Goal: Task Accomplishment & Management: Manage account settings

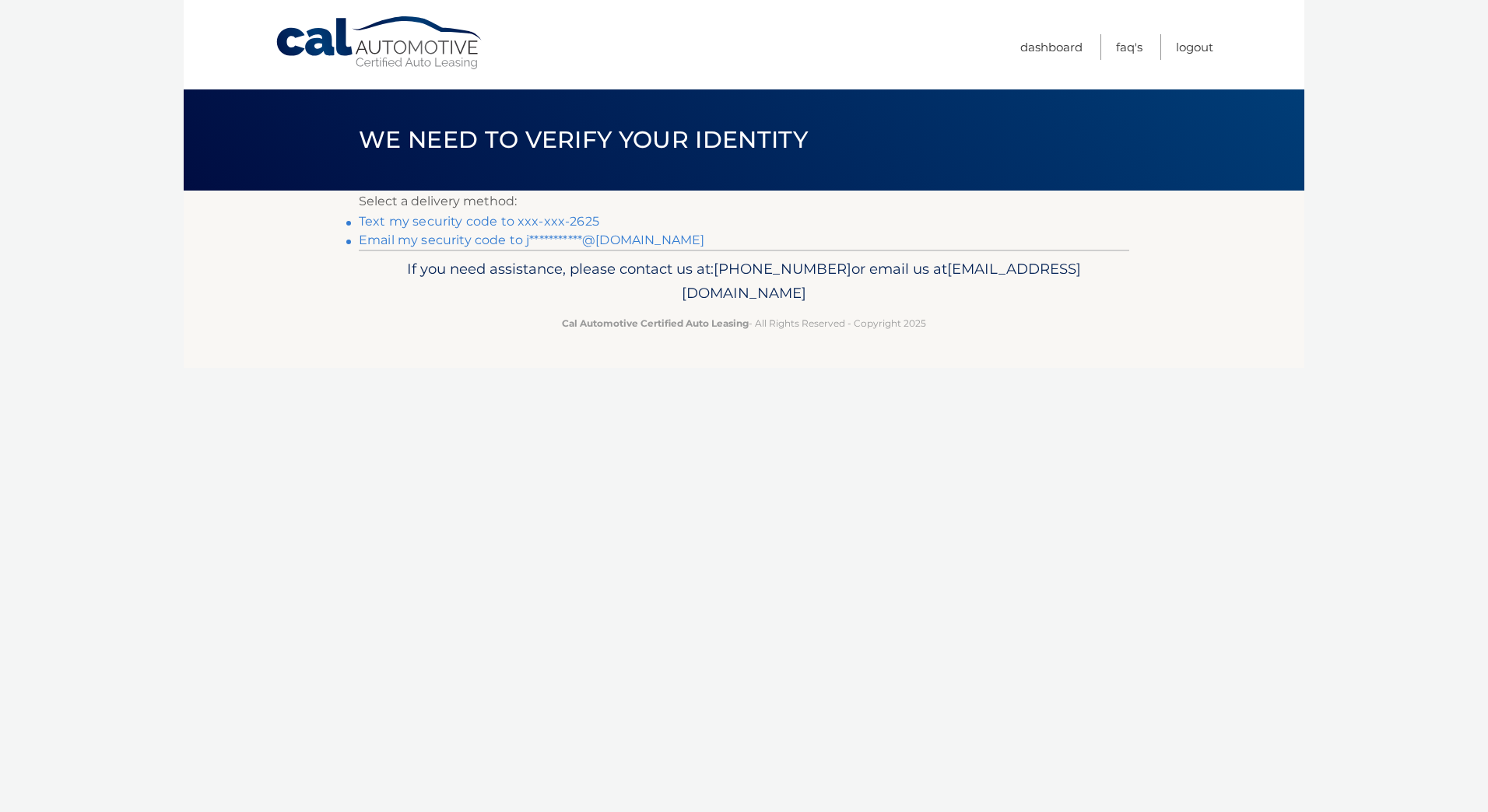
click at [487, 220] on link "Text my security code to xxx-xxx-2625" at bounding box center [478, 222] width 240 height 15
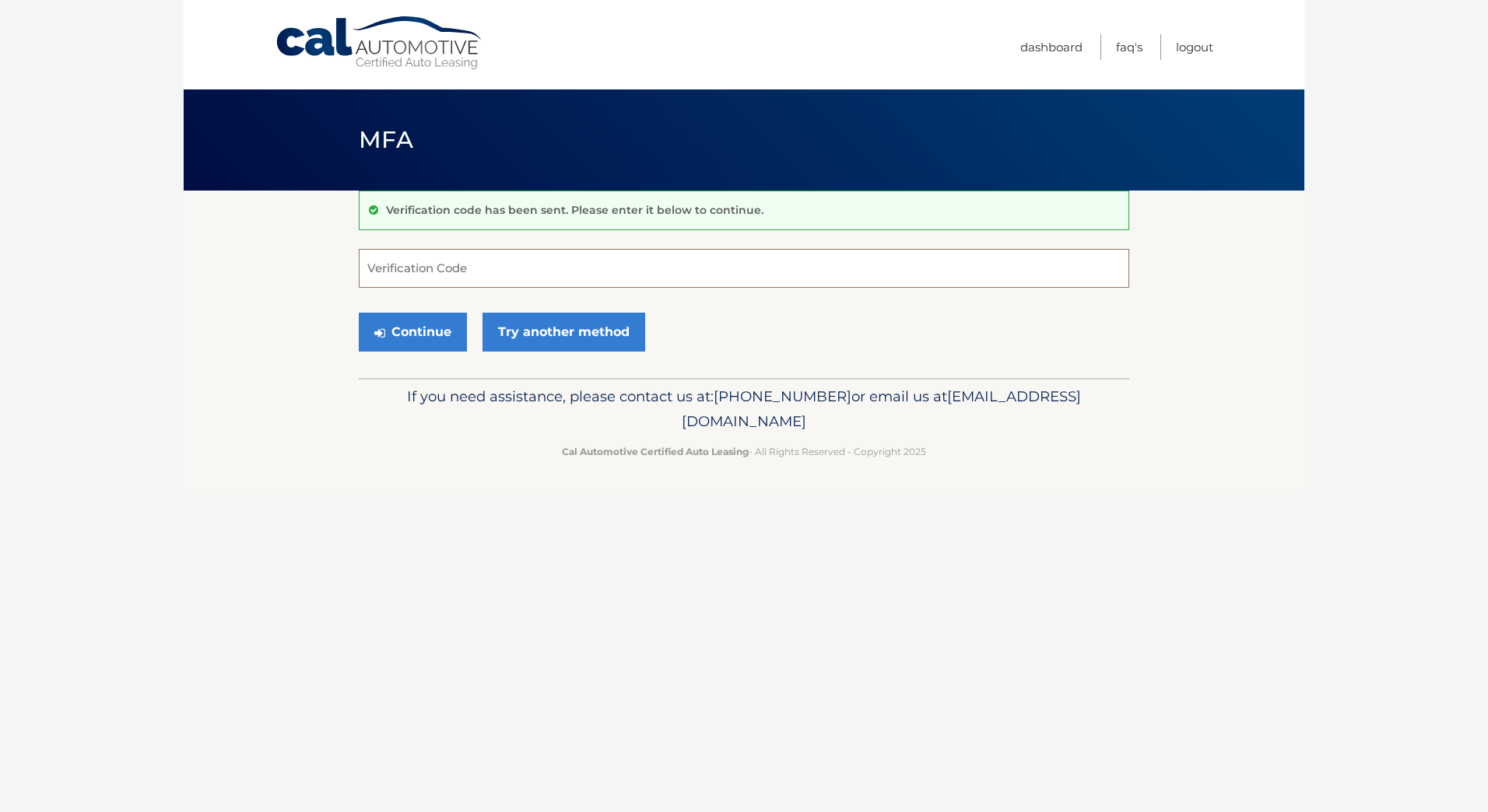
click at [497, 267] on input "Verification Code" at bounding box center [743, 268] width 770 height 39
click at [425, 267] on input "Verification Code" at bounding box center [743, 268] width 770 height 39
type input "549821"
click at [423, 338] on button "Continue" at bounding box center [412, 332] width 108 height 39
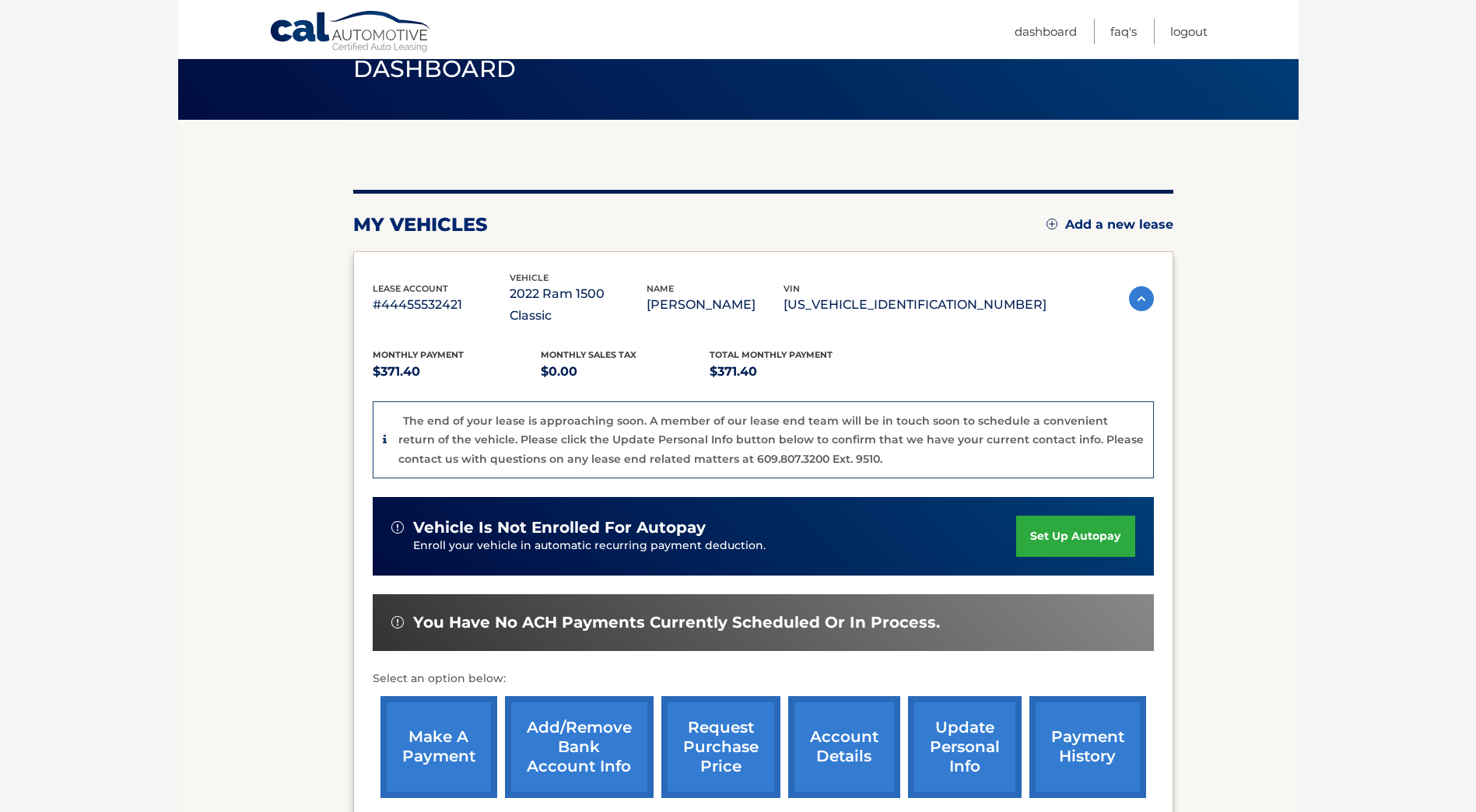
scroll to position [155, 0]
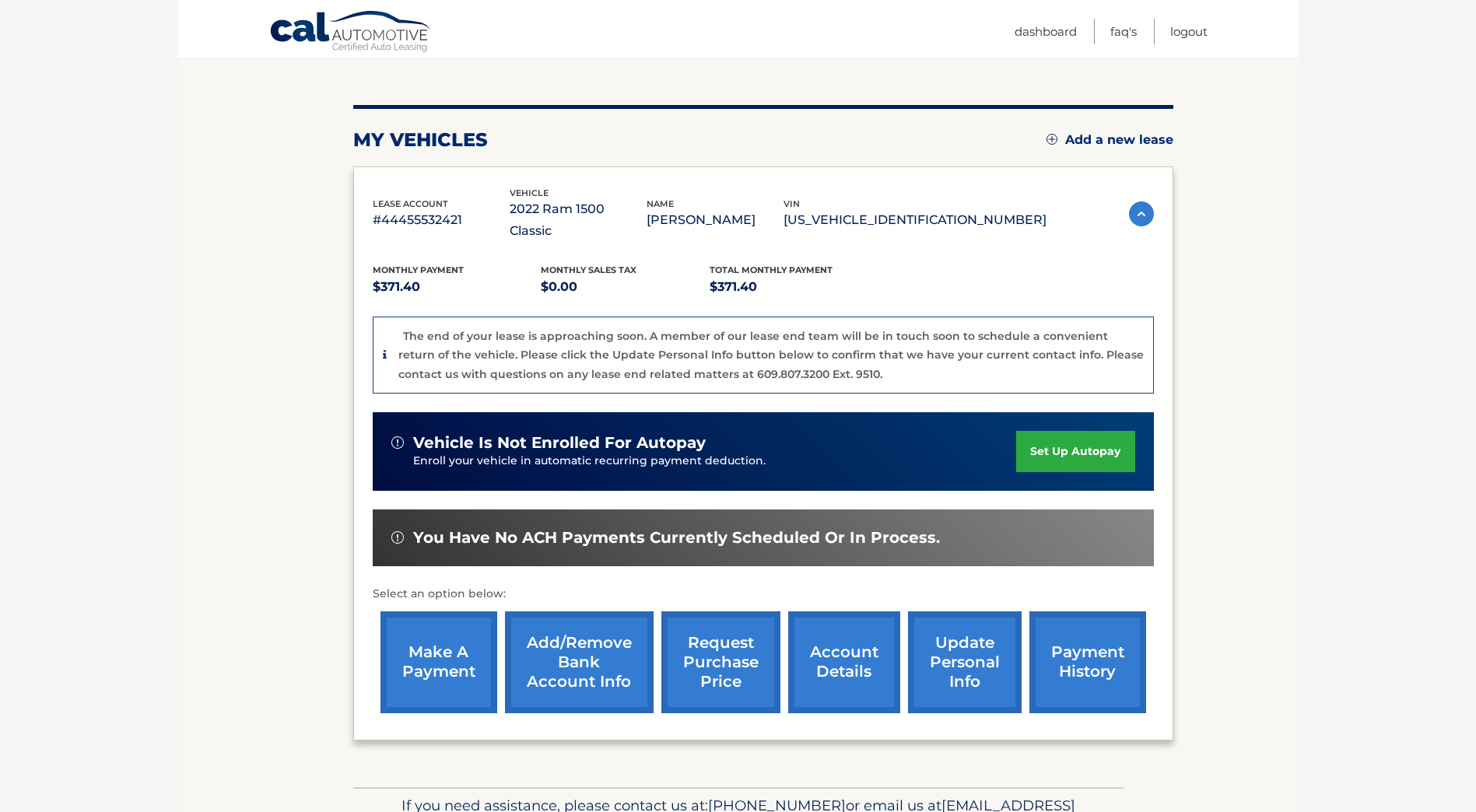
click at [437, 664] on link "make a payment" at bounding box center [439, 662] width 116 height 102
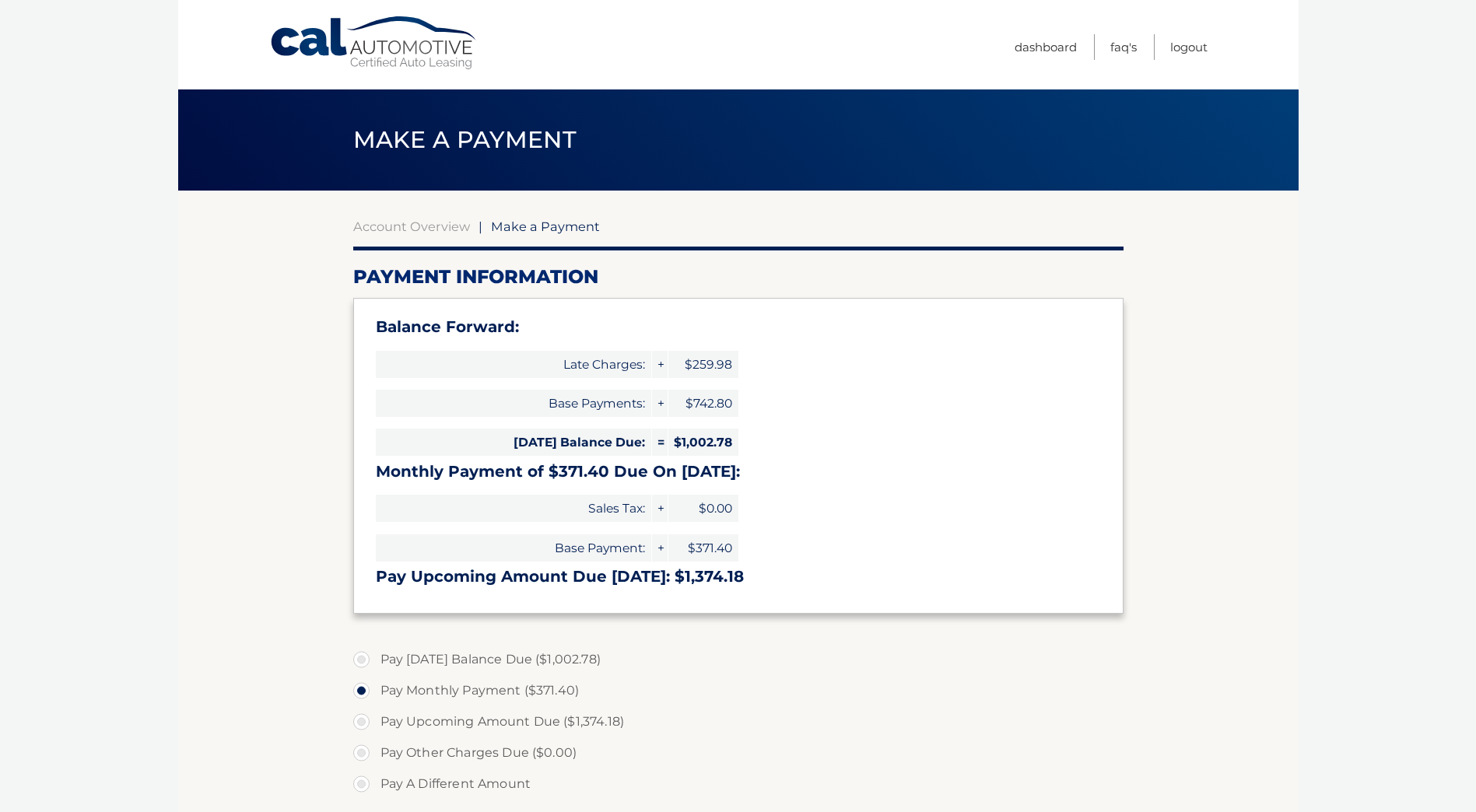
select select "MmIwNDU3MWMtMzY5ZC00MjhlLTljMzQtODVkZTBhZWQ2NzZj"
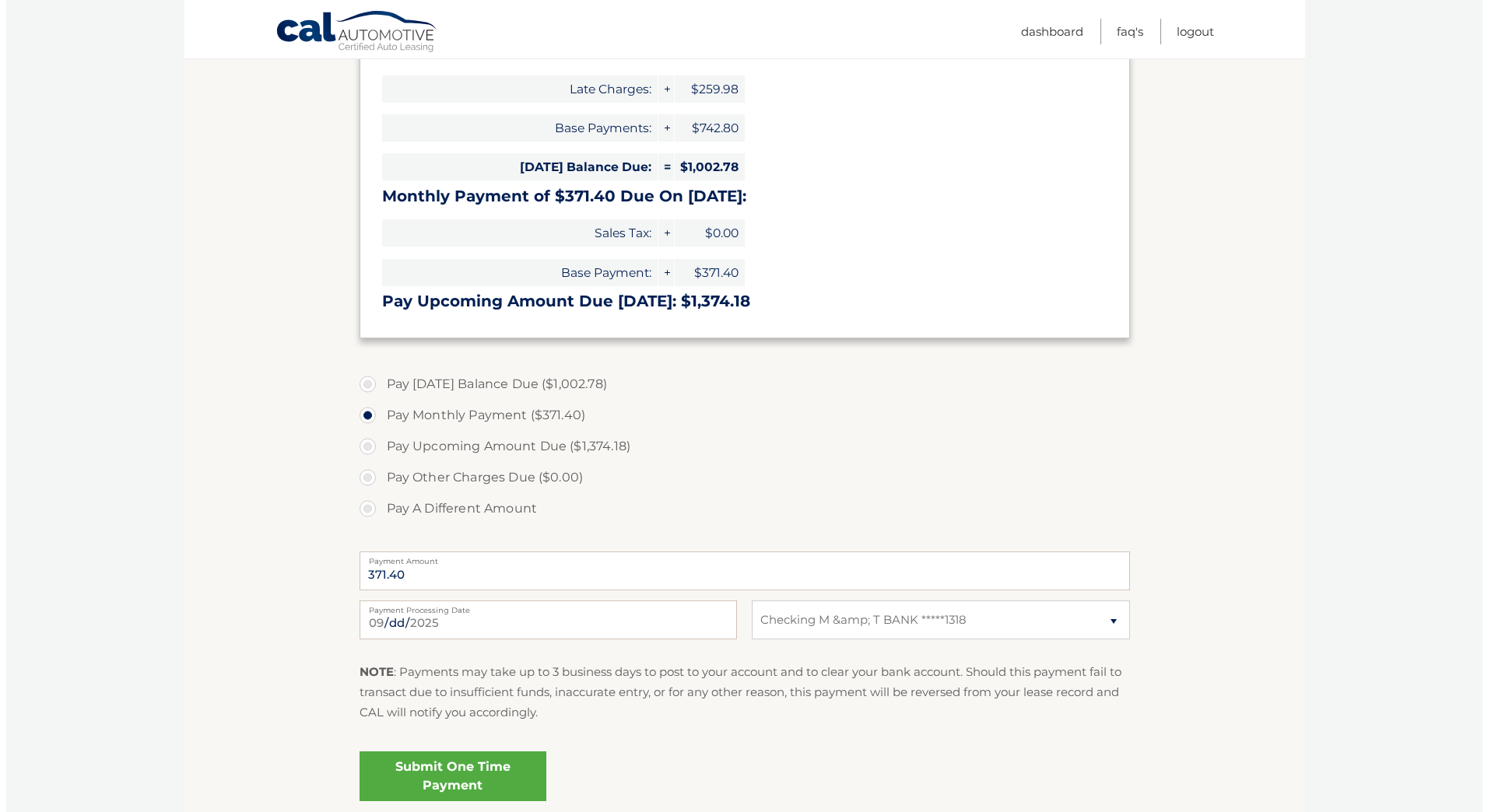
scroll to position [311, 0]
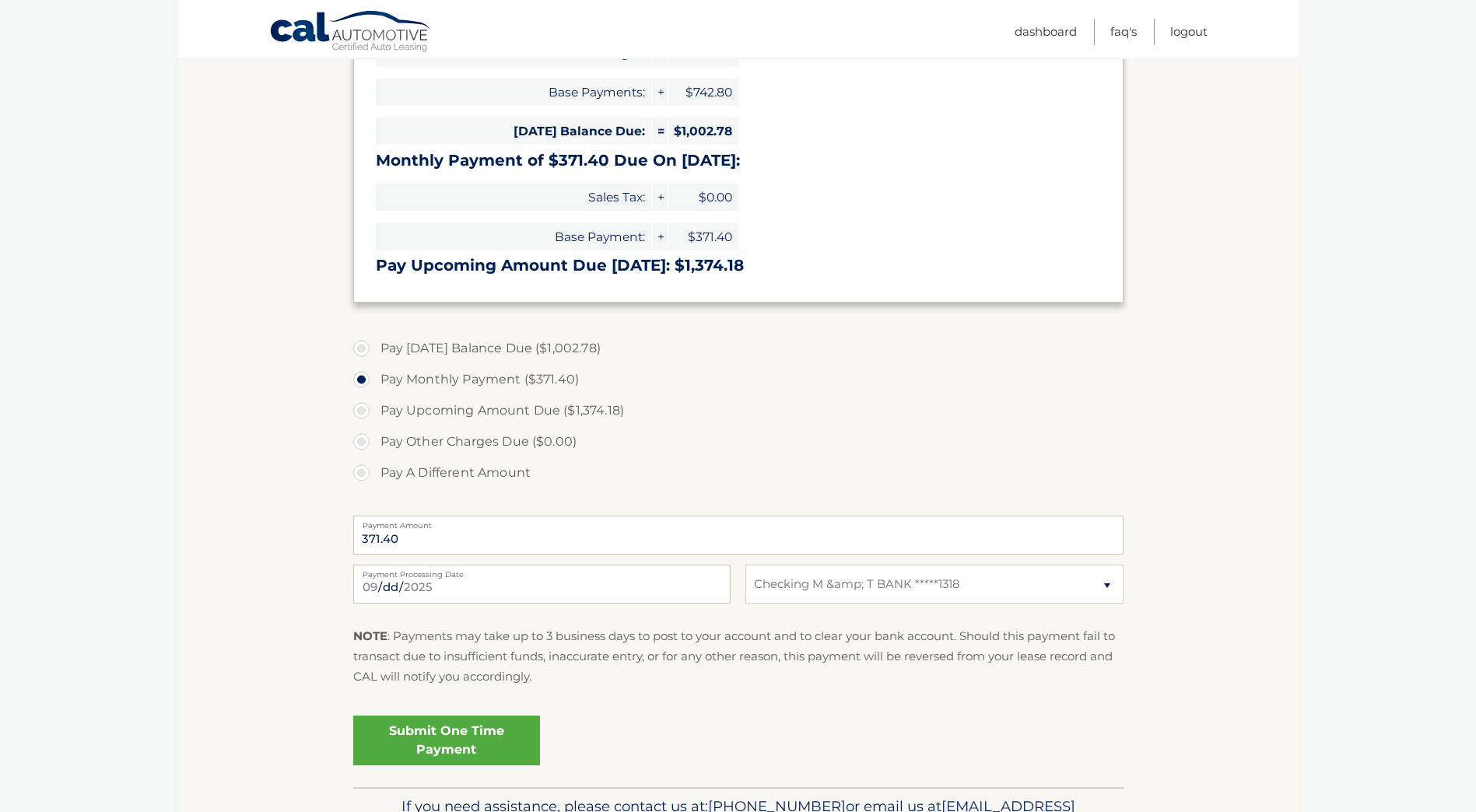
click at [501, 736] on link "Submit One Time Payment" at bounding box center [446, 740] width 186 height 50
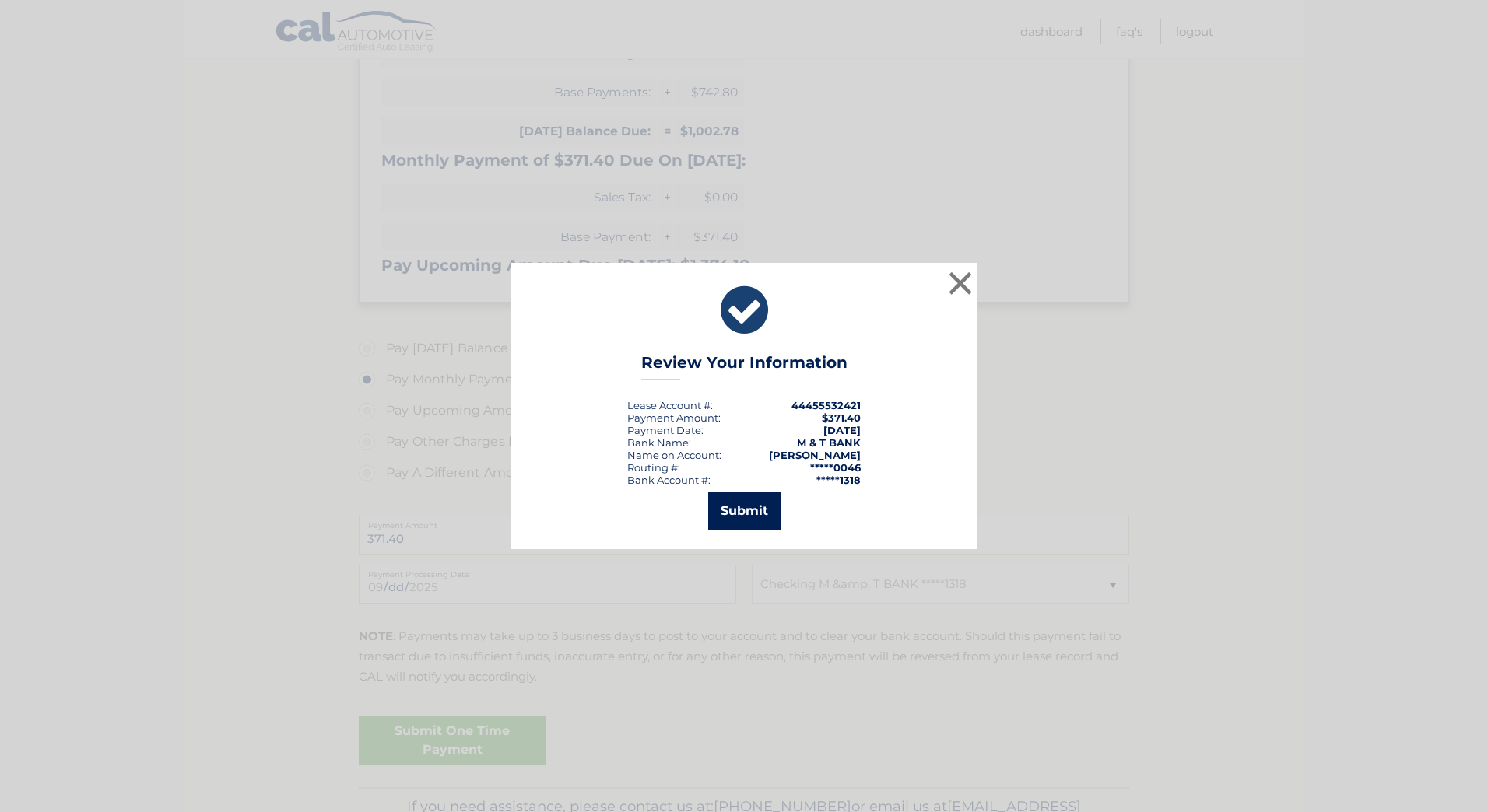
click at [743, 517] on button "Submit" at bounding box center [744, 511] width 73 height 37
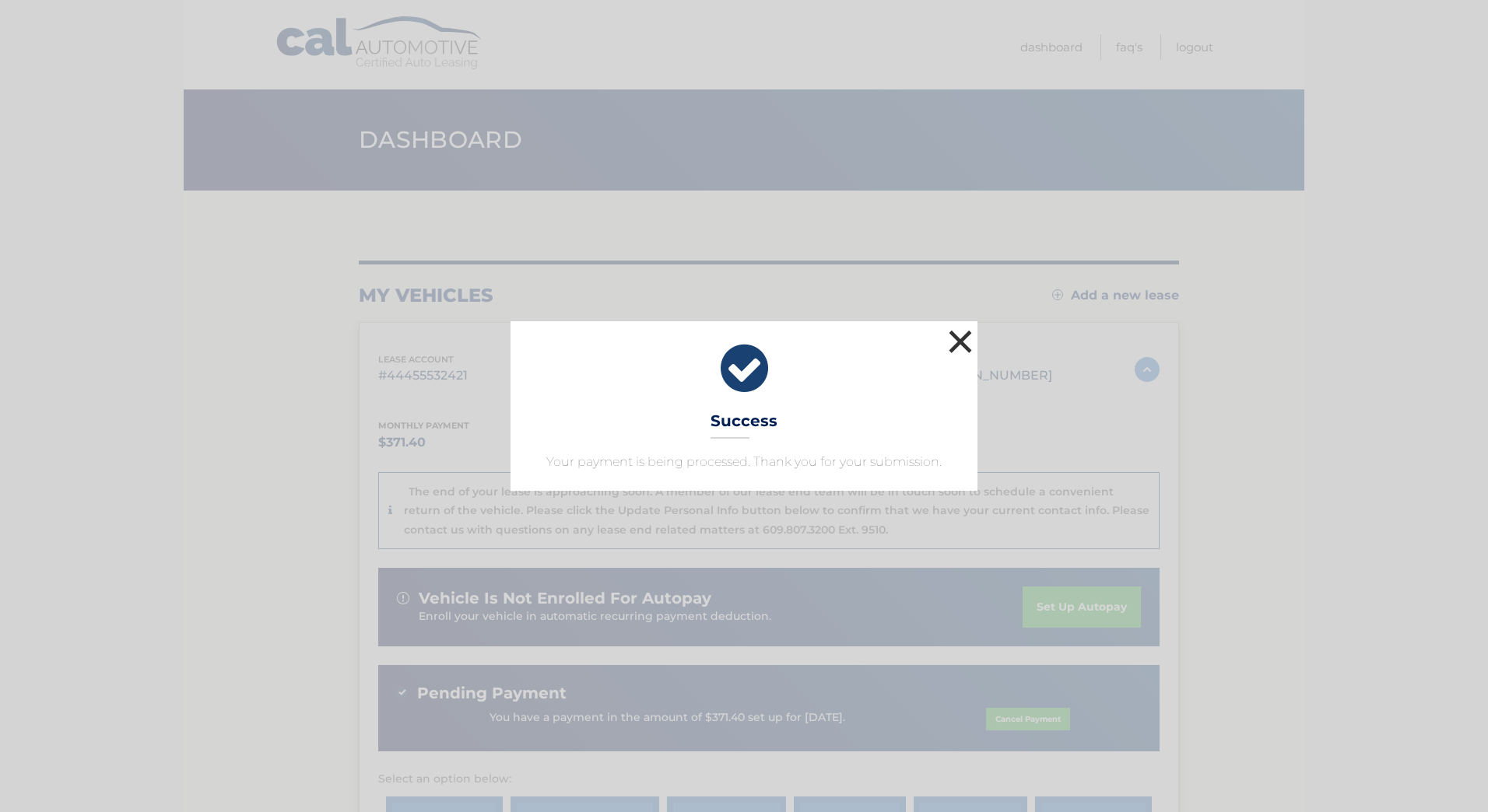
click at [957, 334] on button "×" at bounding box center [960, 341] width 31 height 31
